Goal: Task Accomplishment & Management: Use online tool/utility

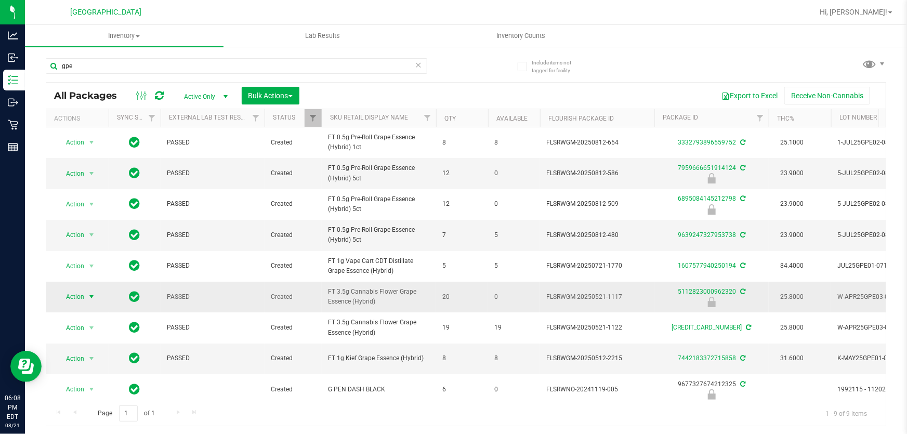
click at [80, 304] on span "Action" at bounding box center [71, 297] width 28 height 15
click at [108, 245] on li "Print package label" at bounding box center [90, 250] width 66 height 29
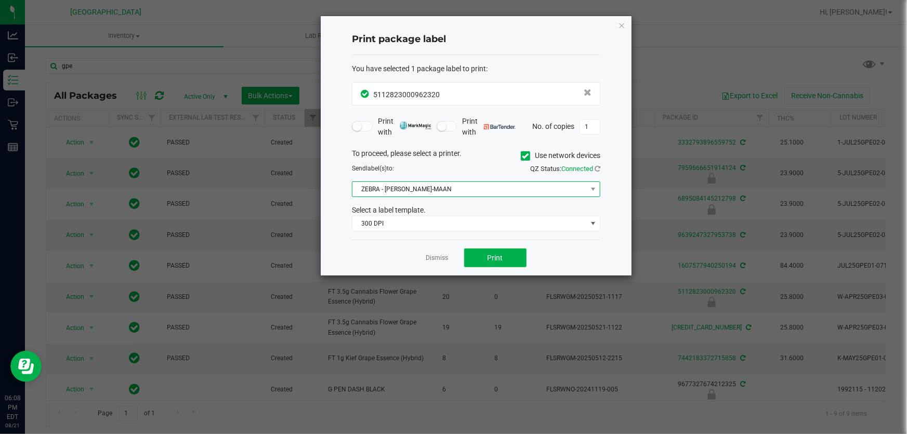
click at [426, 195] on span "ZEBRA - [PERSON_NAME]-MAAN" at bounding box center [469, 189] width 234 height 15
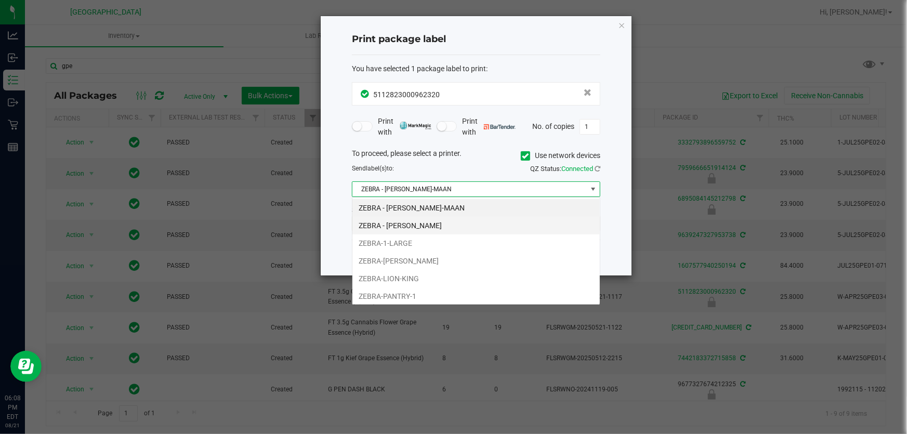
scroll to position [16, 248]
click at [452, 248] on li "ZEBRA-1-LARGE" at bounding box center [475, 243] width 247 height 18
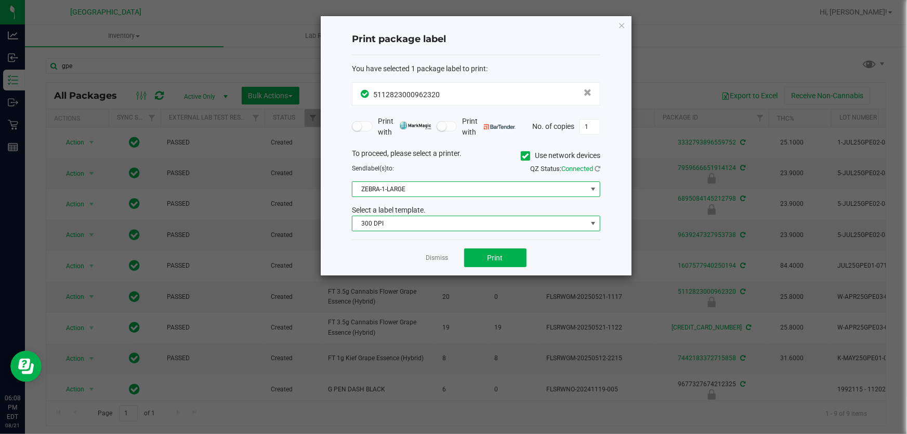
click at [445, 229] on span "300 DPI" at bounding box center [469, 223] width 234 height 15
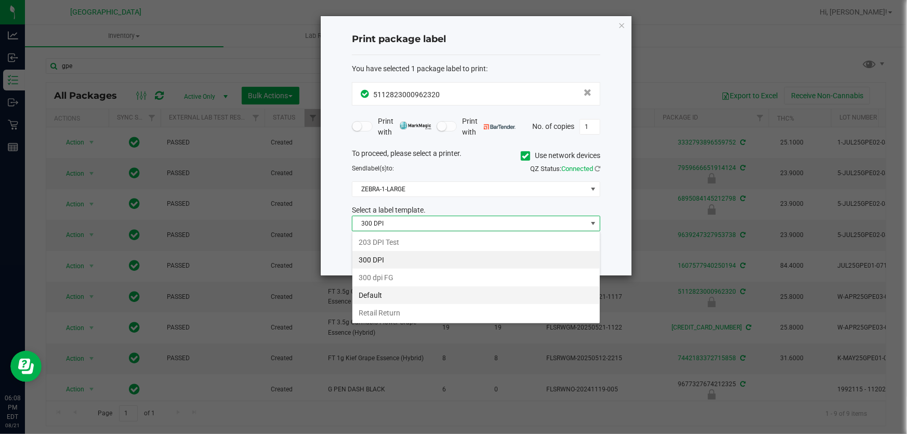
click at [445, 289] on li "Default" at bounding box center [475, 295] width 247 height 18
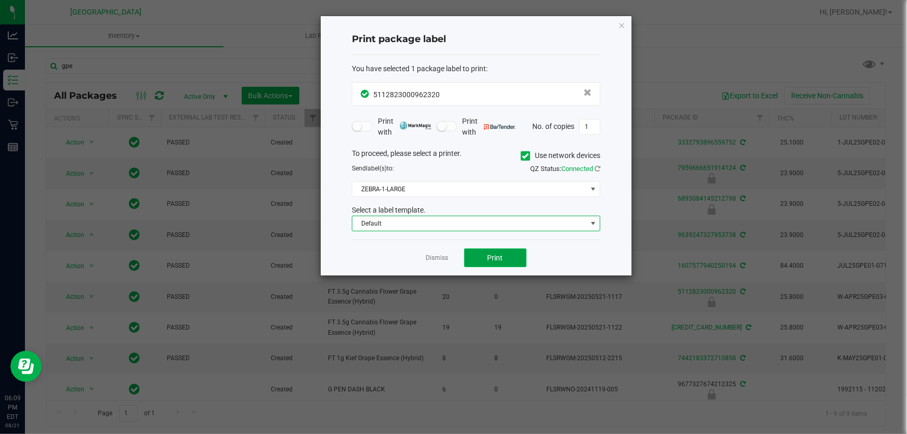
click at [475, 257] on button "Print" at bounding box center [495, 257] width 62 height 19
click at [366, 131] on span at bounding box center [362, 126] width 21 height 10
click at [450, 127] on span at bounding box center [447, 126] width 21 height 10
click at [414, 219] on span "Default" at bounding box center [469, 223] width 234 height 15
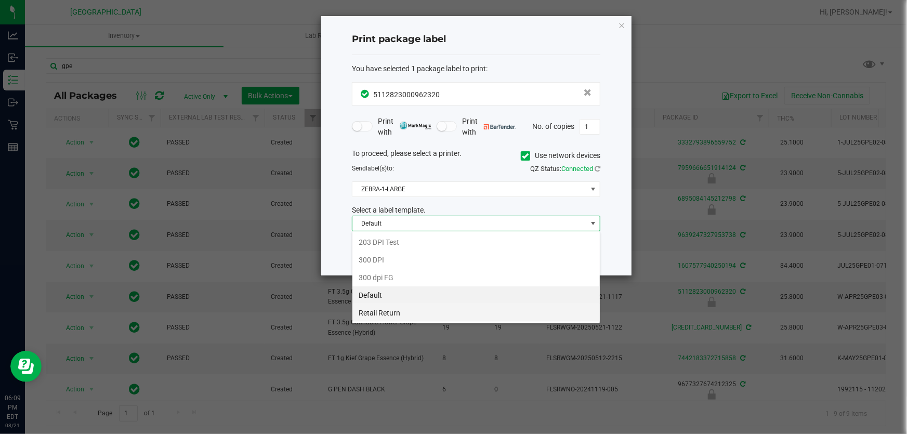
click at [434, 313] on li "Retail Return" at bounding box center [475, 313] width 247 height 18
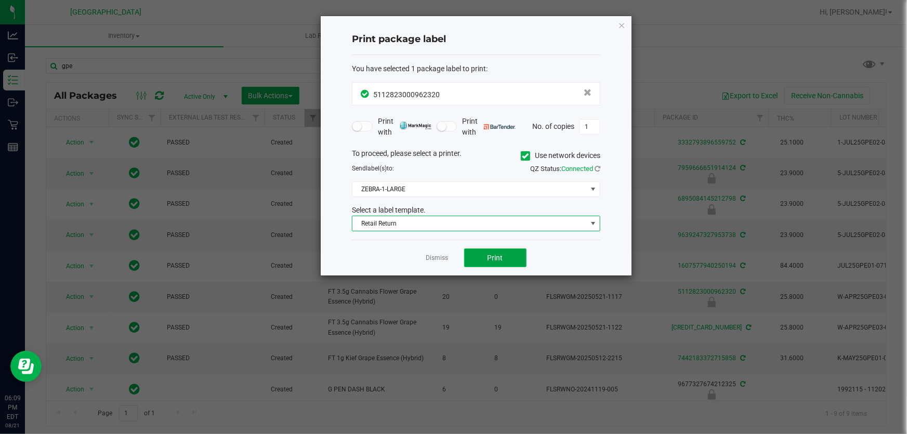
click at [485, 260] on button "Print" at bounding box center [495, 257] width 62 height 19
click at [621, 25] on icon "button" at bounding box center [621, 25] width 7 height 12
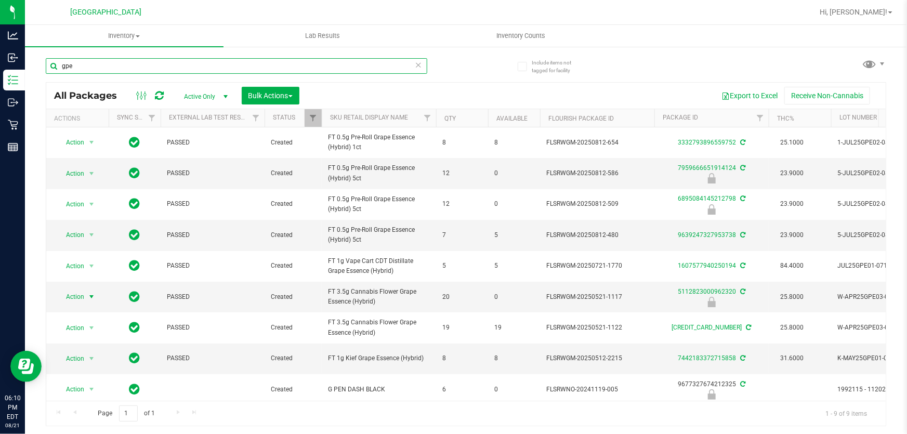
click at [382, 69] on input "gpe" at bounding box center [237, 66] width 382 height 16
type input "5112823000962320"
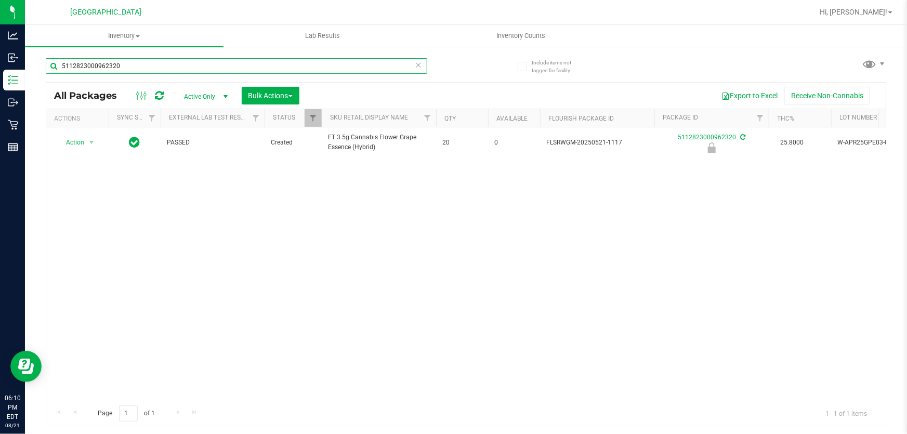
click at [336, 62] on input "5112823000962320" at bounding box center [237, 66] width 382 height 16
